Goal: Task Accomplishment & Management: Complete application form

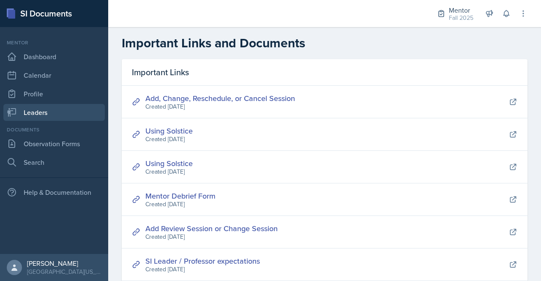
click at [49, 111] on link "Leaders" at bounding box center [53, 112] width 101 height 17
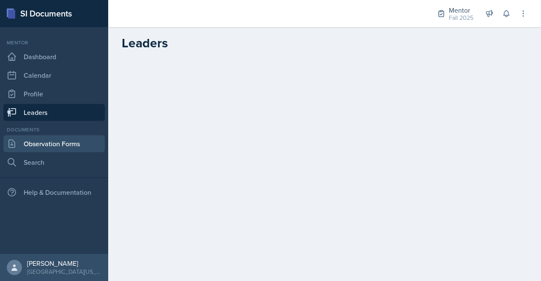
click at [33, 141] on link "Observation Forms" at bounding box center [53, 143] width 101 height 17
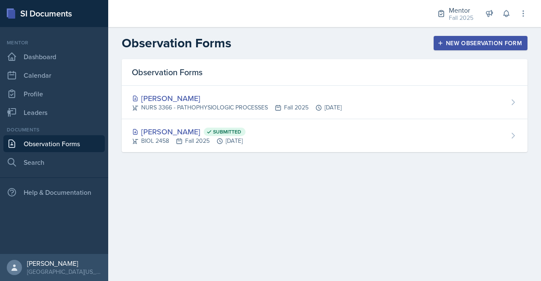
click at [486, 42] on div "New Observation Form" at bounding box center [480, 43] width 83 height 7
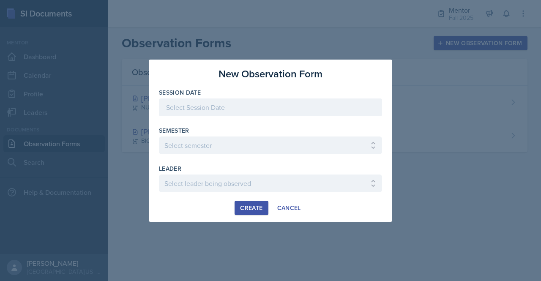
click at [210, 105] on div at bounding box center [270, 107] width 223 height 18
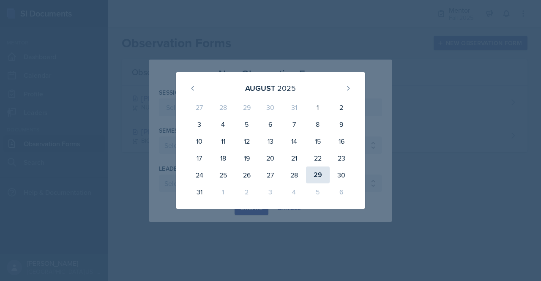
click at [316, 174] on div "29" at bounding box center [318, 175] width 24 height 17
type input "[DATE]"
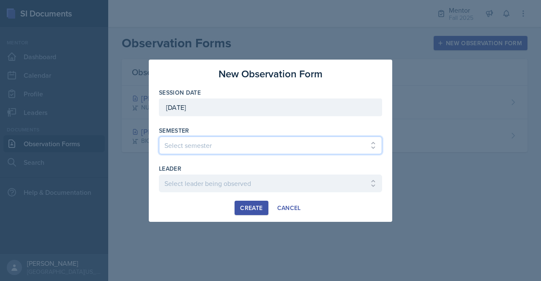
click at [265, 148] on select "Select semester All Fall 2024 Spring 2025 Fall 2025 Spring 2024 Fall 2023" at bounding box center [270, 146] width 223 height 18
select select "a8c40de0-d7eb-4f82-90ee-ac0c6ce45f71"
click at [159, 137] on select "Select semester All Fall 2024 Spring 2025 Fall 2025 Spring 2024 Fall 2023" at bounding box center [270, 146] width 223 height 18
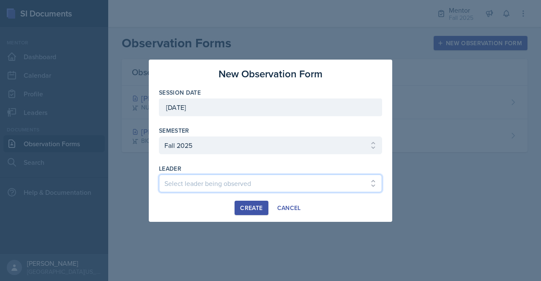
click at [251, 184] on select "Select leader being observed [PERSON_NAME] / NURS 3366 - PATHOPHYSIOLOGIC PROCE…" at bounding box center [270, 184] width 223 height 18
select select "0be58e7b-2acd-4ebe-9054-d020c1c9803e"
click at [159, 175] on select "Select leader being observed [PERSON_NAME] / NURS 3366 - PATHOPHYSIOLOGIC PROCE…" at bounding box center [270, 184] width 223 height 18
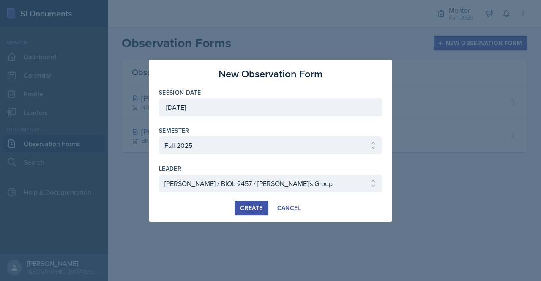
click at [256, 208] on div "Create" at bounding box center [251, 208] width 22 height 7
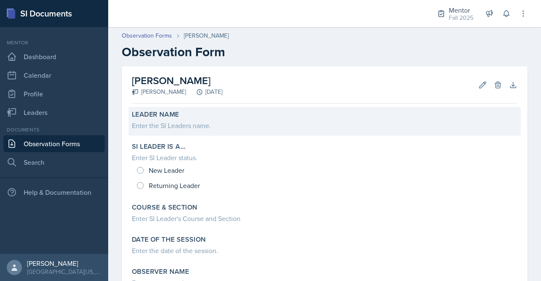
click at [221, 126] on div "Enter the SI Leaders name." at bounding box center [324, 125] width 385 height 10
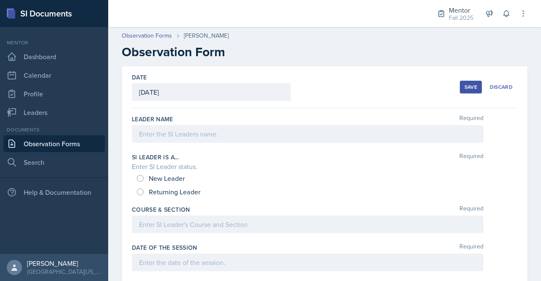
click at [217, 135] on div at bounding box center [308, 134] width 352 height 18
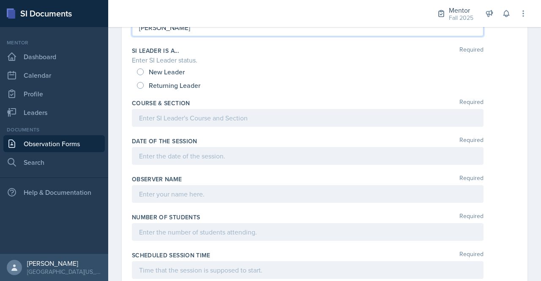
scroll to position [117, 0]
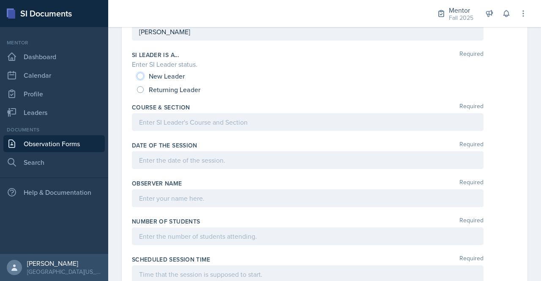
click at [141, 76] on input "New Leader" at bounding box center [140, 76] width 7 height 7
radio input "true"
click at [149, 117] on div at bounding box center [308, 122] width 352 height 18
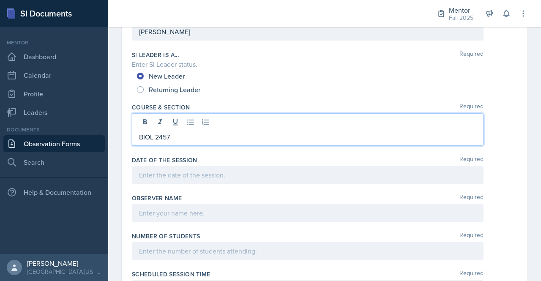
click at [167, 177] on div at bounding box center [308, 175] width 352 height 18
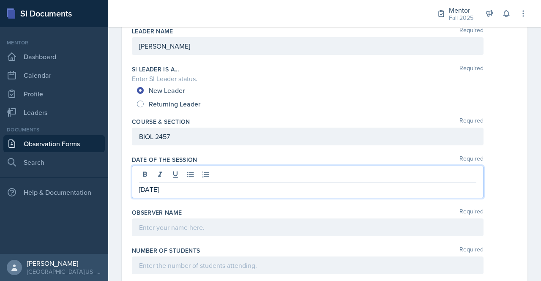
click at [199, 227] on div at bounding box center [308, 228] width 352 height 18
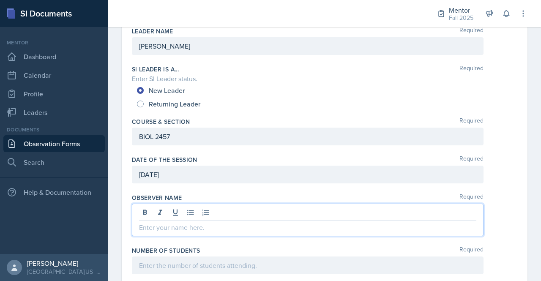
scroll to position [73, 0]
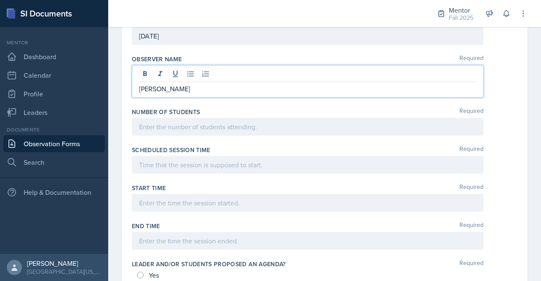
click at [224, 132] on p at bounding box center [307, 127] width 337 height 10
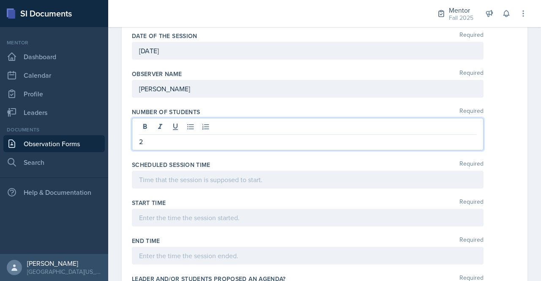
click at [211, 183] on div at bounding box center [308, 180] width 352 height 18
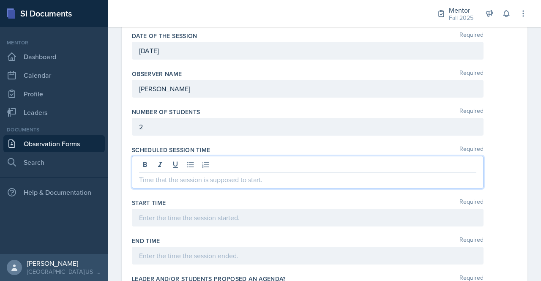
scroll to position [227, 0]
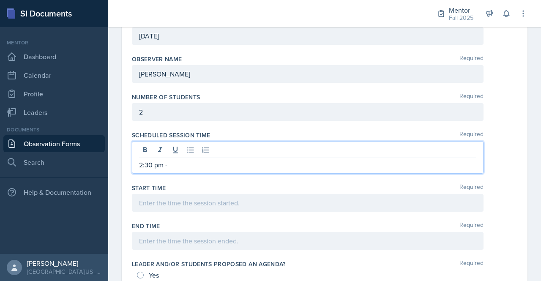
click at [144, 164] on p "2:30 pm -" at bounding box center [307, 165] width 337 height 10
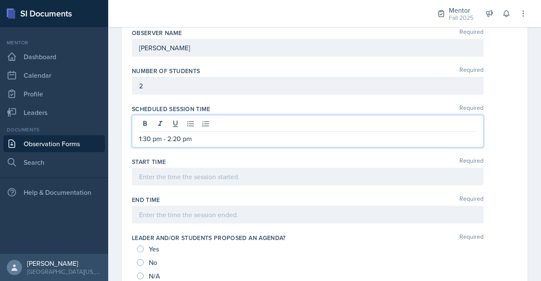
click at [148, 172] on p at bounding box center [307, 177] width 337 height 10
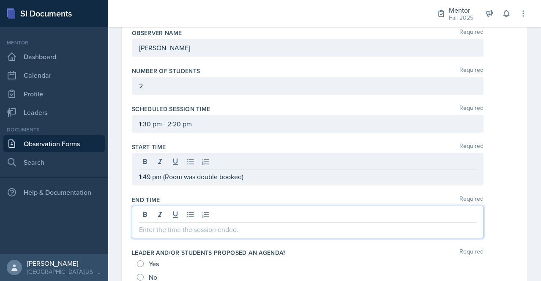
click at [143, 210] on div at bounding box center [308, 222] width 352 height 33
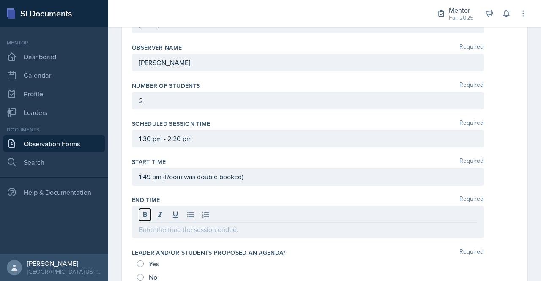
click at [143, 212] on icon at bounding box center [145, 214] width 4 height 5
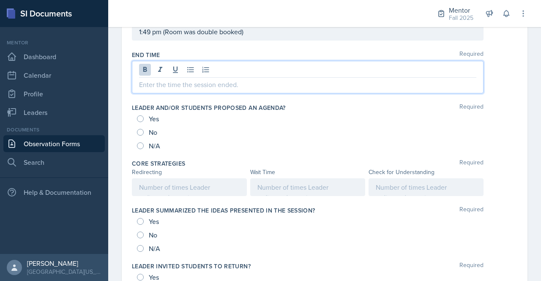
scroll to position [398, 0]
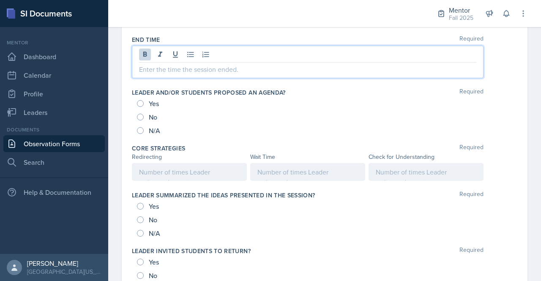
click at [145, 114] on div "No" at bounding box center [148, 117] width 22 height 14
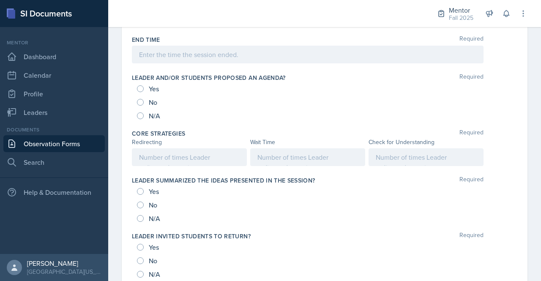
click at [138, 105] on div "No" at bounding box center [148, 103] width 22 height 14
click at [139, 101] on input "No" at bounding box center [140, 102] width 7 height 7
radio input "true"
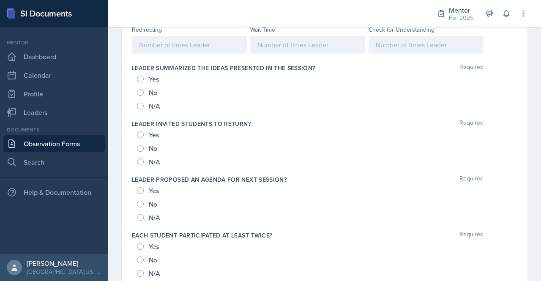
scroll to position [486, 0]
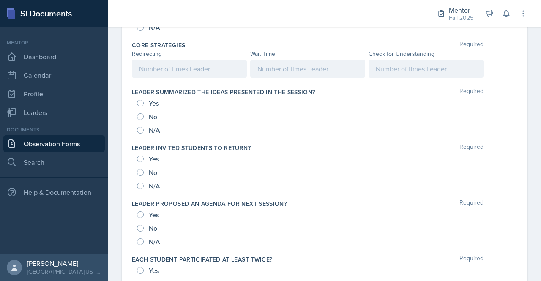
click at [406, 60] on div at bounding box center [426, 69] width 115 height 18
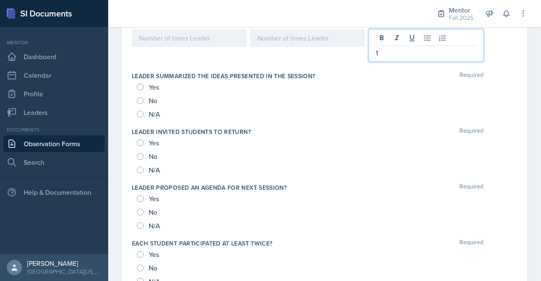
scroll to position [517, 0]
click at [142, 89] on div "Yes" at bounding box center [149, 87] width 24 height 14
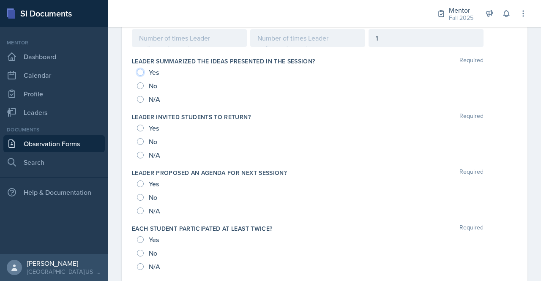
click at [142, 69] on input "Yes" at bounding box center [140, 72] width 7 height 7
radio input "true"
click at [139, 125] on input "Yes" at bounding box center [140, 128] width 7 height 7
radio input "true"
click at [142, 195] on input "No" at bounding box center [140, 197] width 7 height 7
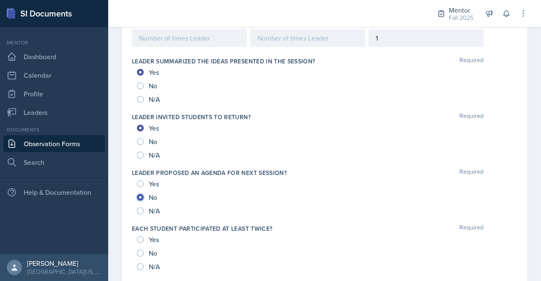
radio input "true"
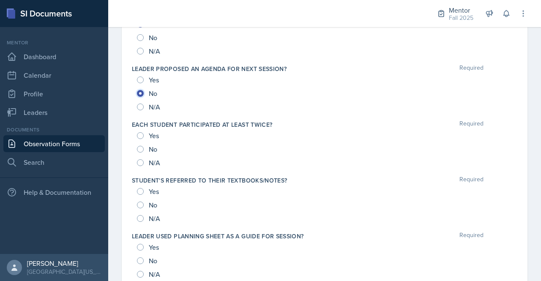
scroll to position [626, 0]
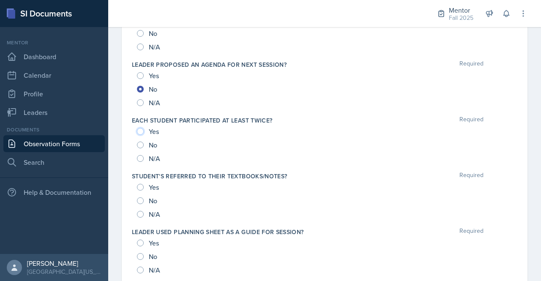
click at [142, 128] on input "Yes" at bounding box center [140, 131] width 7 height 7
radio input "true"
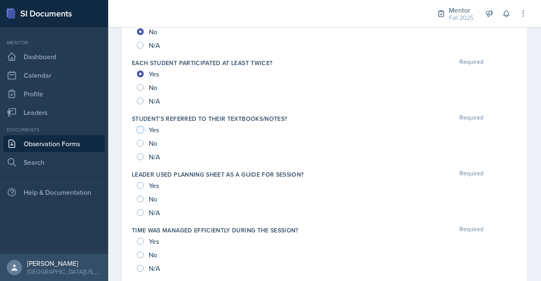
click at [140, 126] on input "Yes" at bounding box center [140, 129] width 7 height 7
radio input "true"
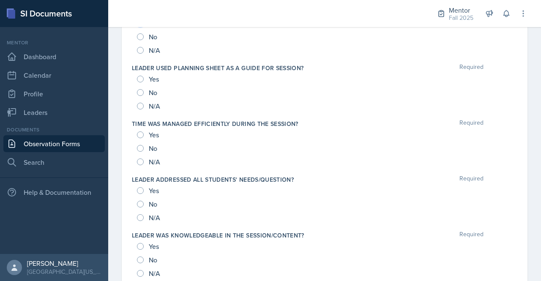
scroll to position [790, 0]
click at [140, 76] on input "Yes" at bounding box center [140, 79] width 7 height 7
radio input "true"
click at [141, 134] on input "Yes" at bounding box center [140, 134] width 7 height 7
radio input "true"
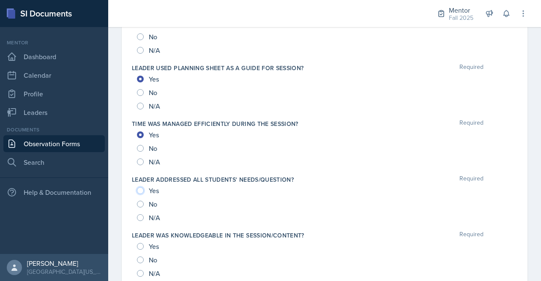
click at [139, 187] on input "Yes" at bounding box center [140, 190] width 7 height 7
radio input "true"
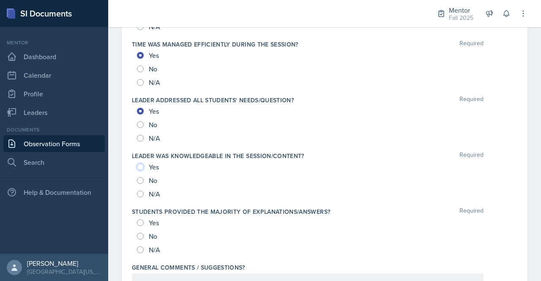
click at [142, 164] on input "Yes" at bounding box center [140, 167] width 7 height 7
radio input "true"
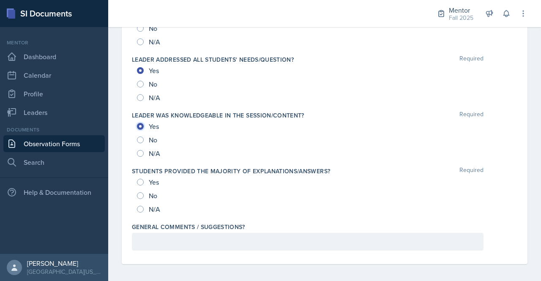
scroll to position [909, 0]
click at [142, 182] on input "Yes" at bounding box center [140, 182] width 7 height 7
radio input "true"
click at [170, 245] on div at bounding box center [308, 242] width 352 height 18
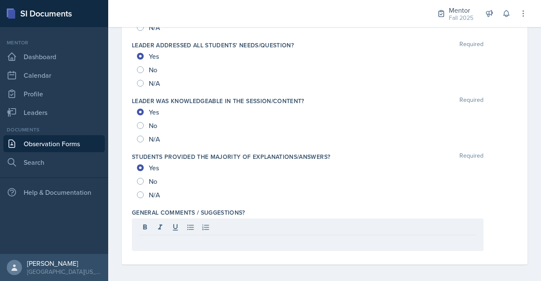
drag, startPoint x: 170, startPoint y: 245, endPoint x: 160, endPoint y: 271, distance: 28.1
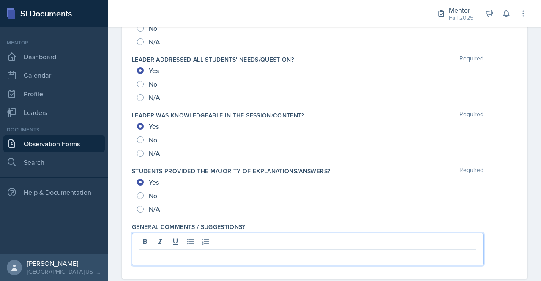
scroll to position [924, 0]
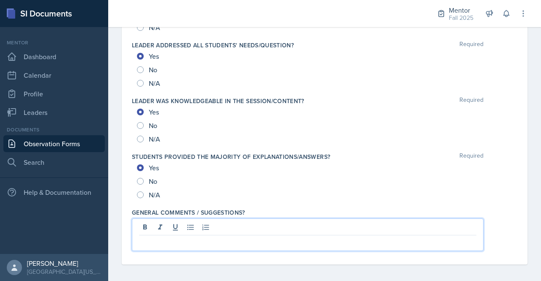
click at [176, 237] on p at bounding box center [307, 242] width 337 height 10
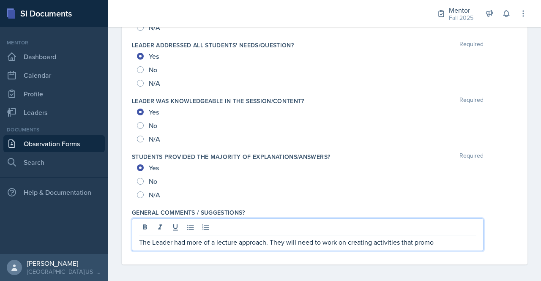
click at [440, 238] on p "The Leader had more of a lecture approach. They will need to work on creating a…" at bounding box center [307, 242] width 337 height 10
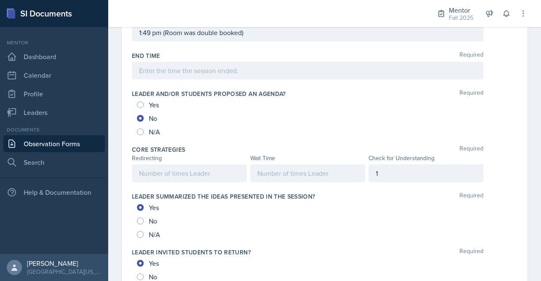
scroll to position [396, 0]
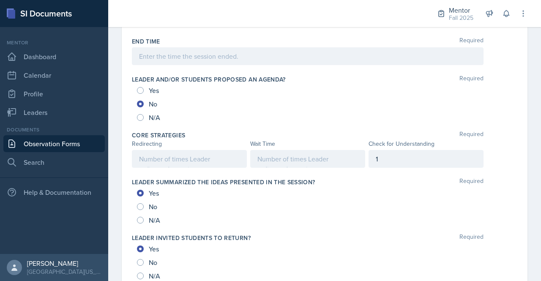
click at [189, 164] on p at bounding box center [189, 159] width 101 height 10
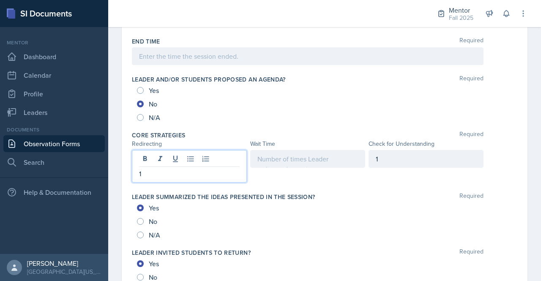
click at [285, 160] on div at bounding box center [307, 159] width 115 height 18
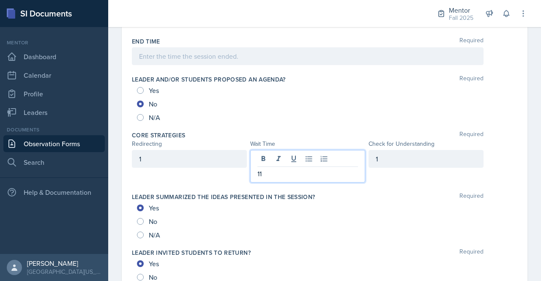
click at [497, 97] on div "No" at bounding box center [324, 104] width 375 height 14
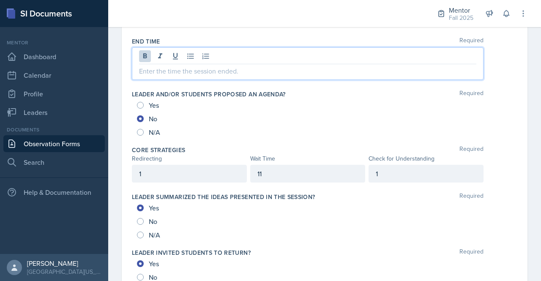
click at [357, 56] on div at bounding box center [308, 63] width 352 height 33
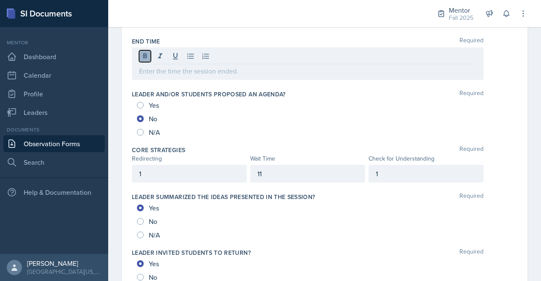
click at [147, 55] on icon at bounding box center [145, 55] width 4 height 5
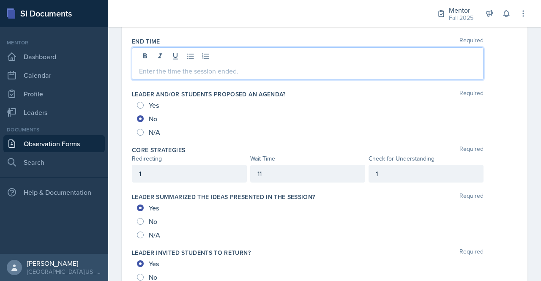
click at [147, 74] on div at bounding box center [308, 63] width 352 height 33
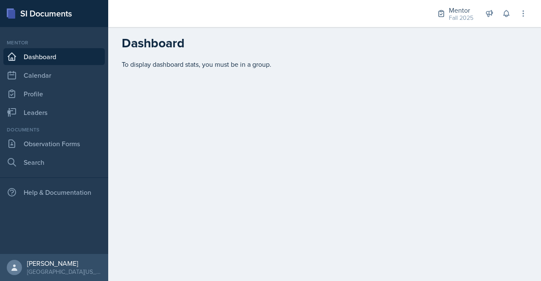
click at [527, 21] on div at bounding box center [523, 13] width 8 height 15
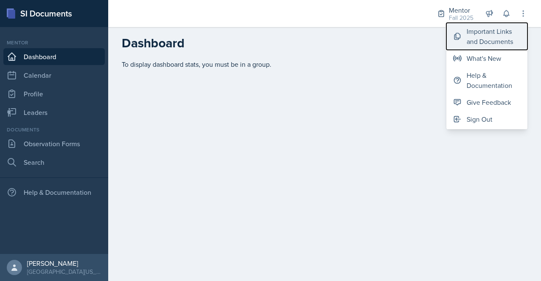
click at [497, 32] on div "Important Links and Documents" at bounding box center [494, 36] width 54 height 20
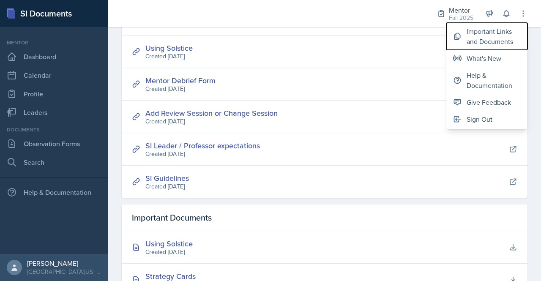
scroll to position [118, 0]
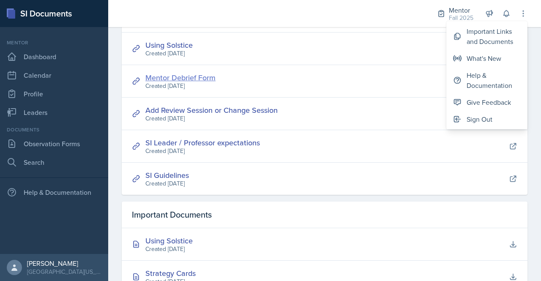
click at [183, 79] on link "Mentor Debrief Form" at bounding box center [180, 77] width 70 height 11
